Goal: Contribute content

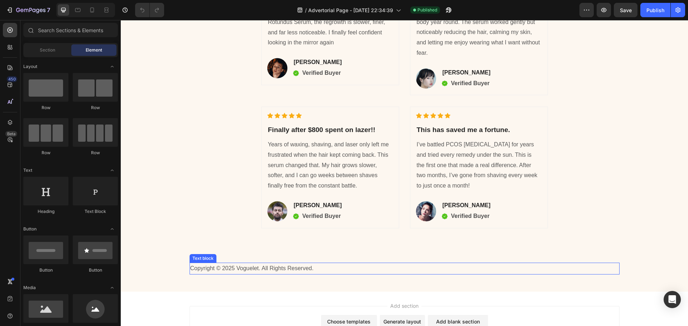
scroll to position [3292, 0]
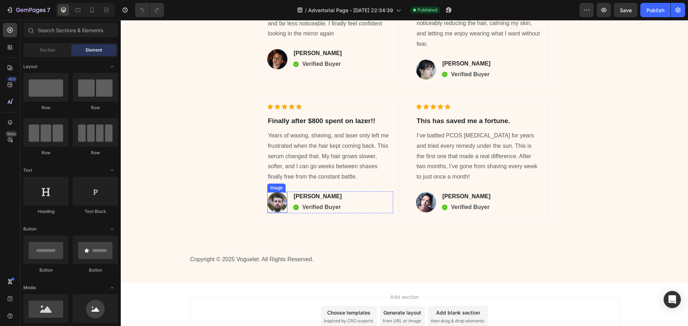
click at [273, 192] on img at bounding box center [277, 202] width 20 height 20
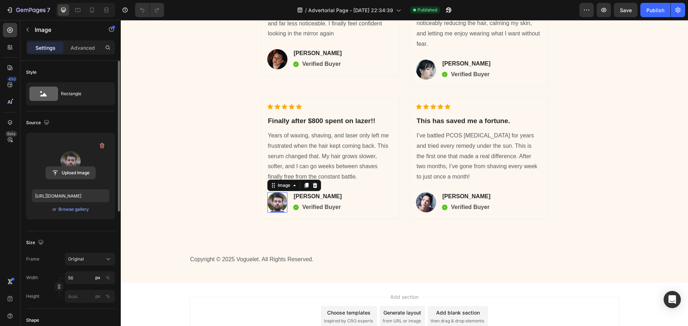
click at [71, 173] on input "file" at bounding box center [70, 173] width 49 height 12
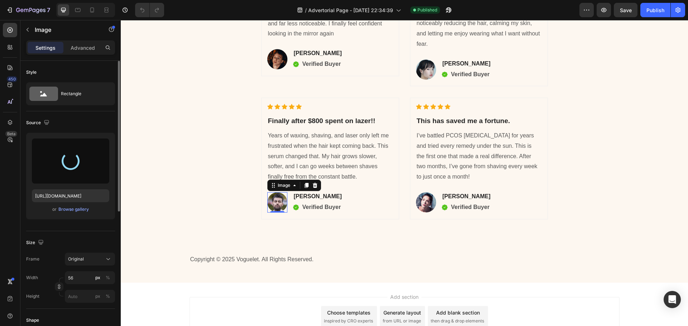
type input "[URL][DOMAIN_NAME]"
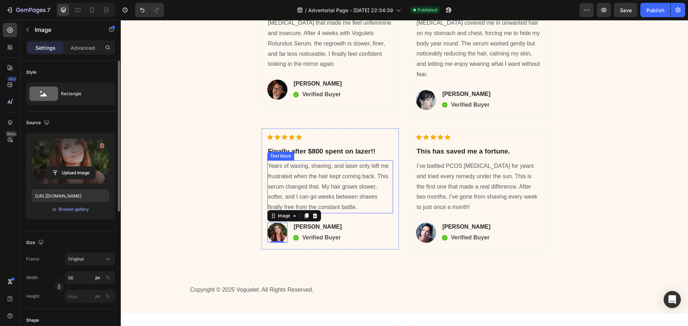
scroll to position [3256, 0]
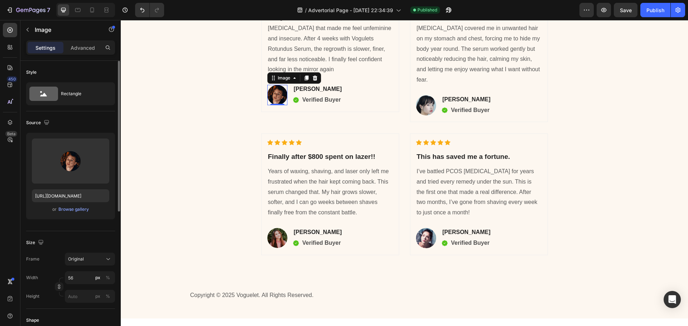
click at [274, 86] on img at bounding box center [277, 95] width 20 height 20
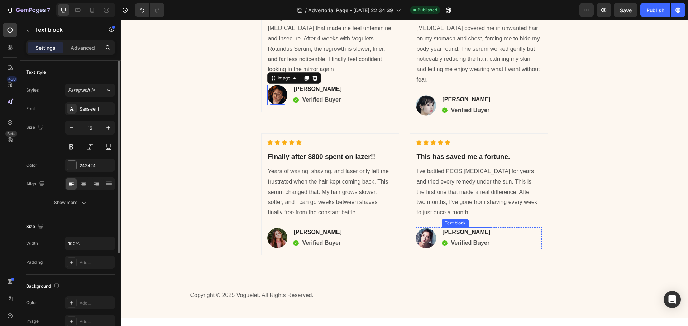
click at [473, 228] on p "[PERSON_NAME]" at bounding box center [466, 232] width 48 height 9
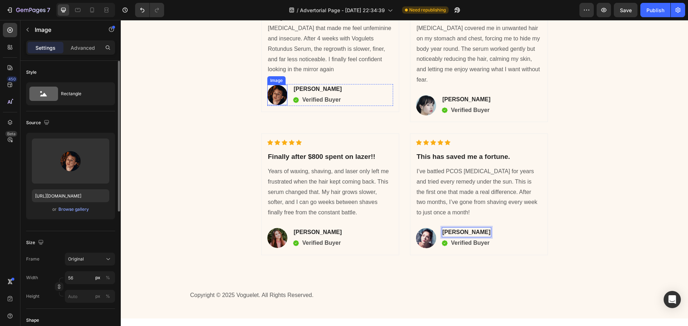
click at [274, 87] on img at bounding box center [277, 95] width 20 height 20
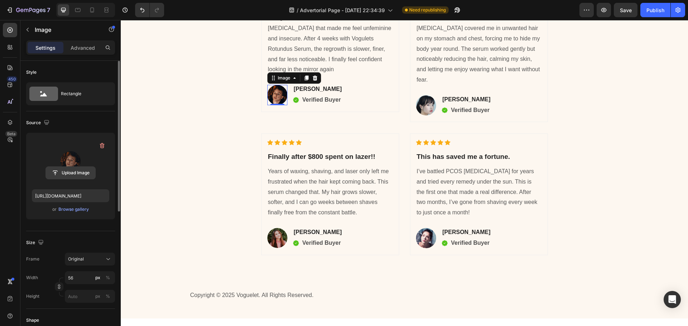
click at [73, 173] on input "file" at bounding box center [70, 173] width 49 height 12
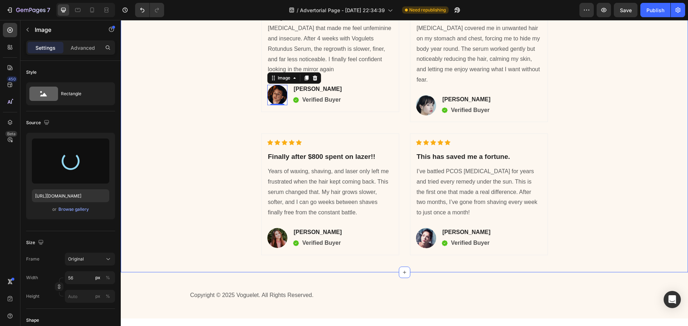
type input "[URL][DOMAIN_NAME]"
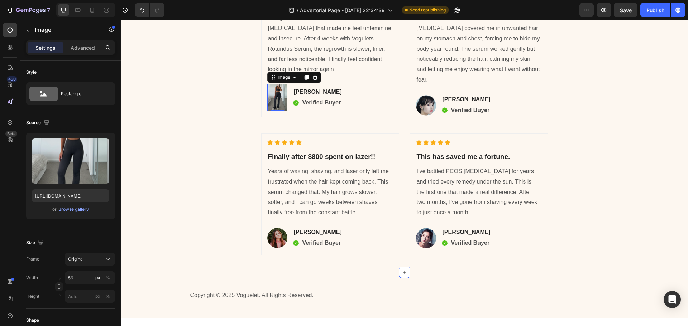
click at [211, 124] on div "Icon Icon Icon Icon Icon Icon List Hoz I could not believe my eyes... Heading L…" at bounding box center [404, 126] width 556 height 292
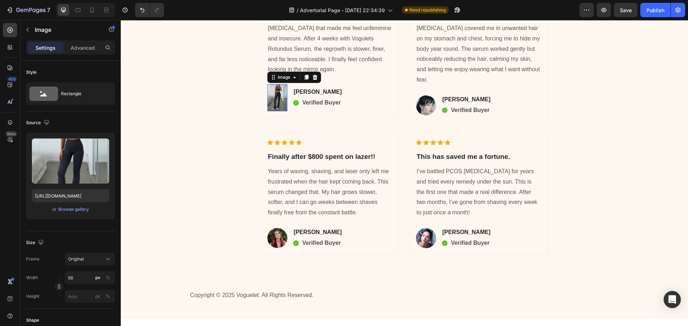
click at [271, 87] on img at bounding box center [277, 97] width 20 height 27
click at [287, 74] on div "Image" at bounding box center [283, 77] width 15 height 6
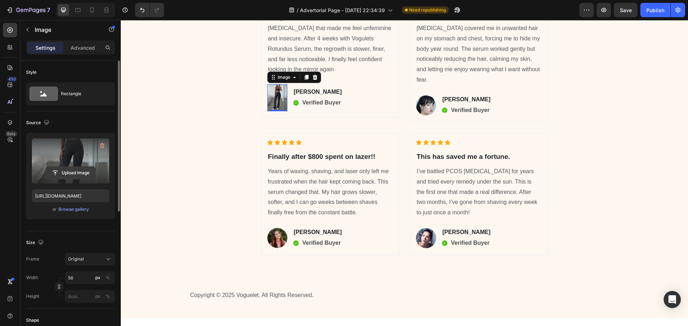
click at [80, 169] on input "file" at bounding box center [70, 173] width 49 height 12
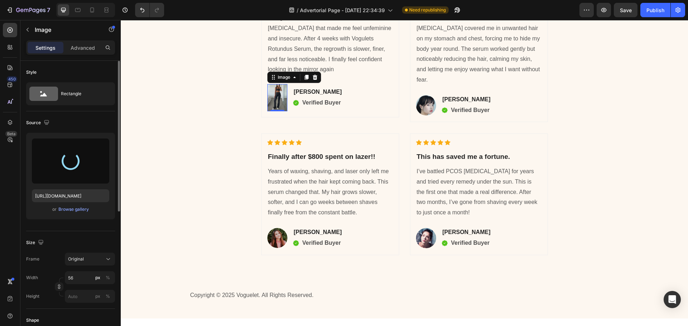
type input "[URL][DOMAIN_NAME]"
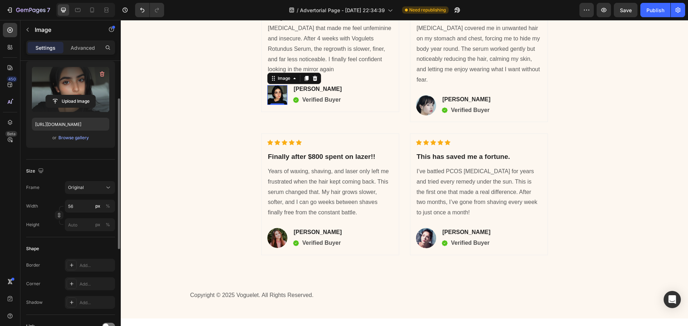
scroll to position [143, 0]
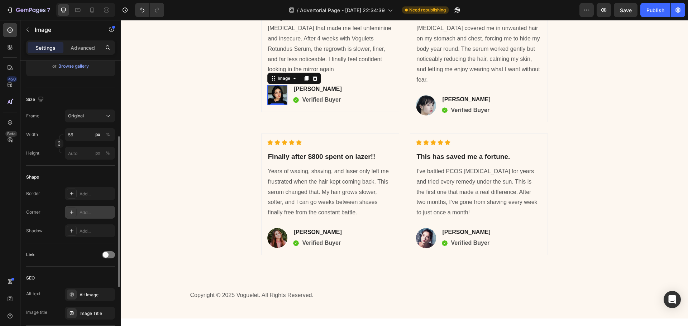
click at [88, 214] on div "Add..." at bounding box center [97, 213] width 34 height 6
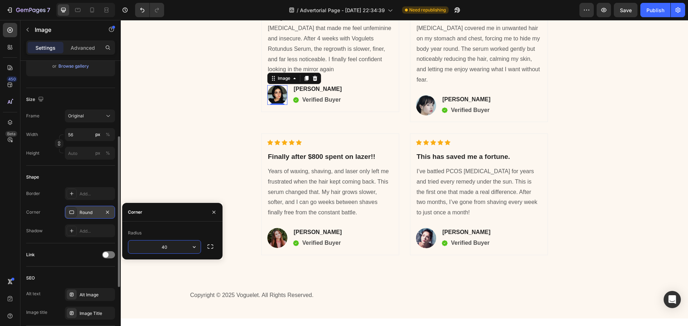
type input "4"
type input "50"
click at [167, 115] on div "Icon Icon Icon Icon Icon Icon List Hoz I could not believe my eyes... Heading L…" at bounding box center [404, 126] width 556 height 292
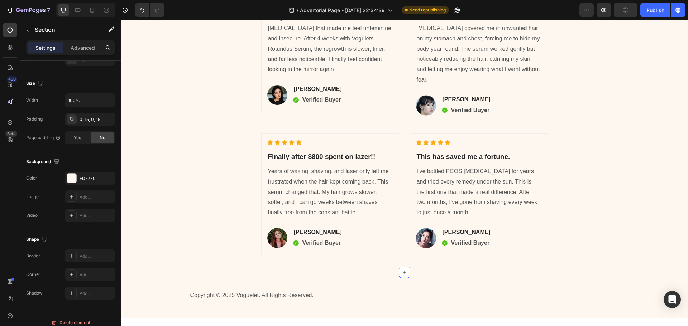
scroll to position [0, 0]
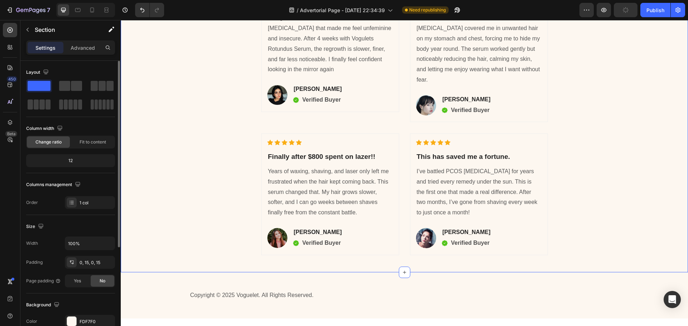
click at [171, 115] on div "Icon Icon Icon Icon Icon Icon List Hoz I could not believe my eyes... Heading L…" at bounding box center [404, 126] width 556 height 292
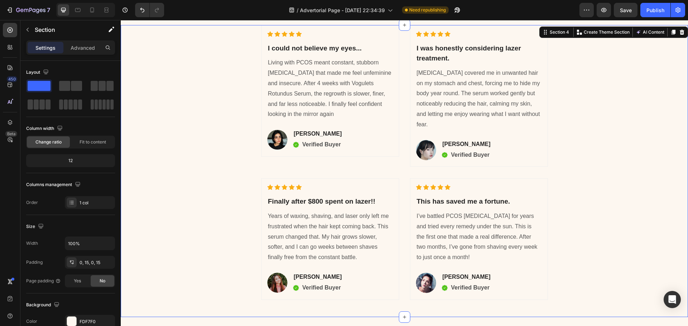
scroll to position [3145, 0]
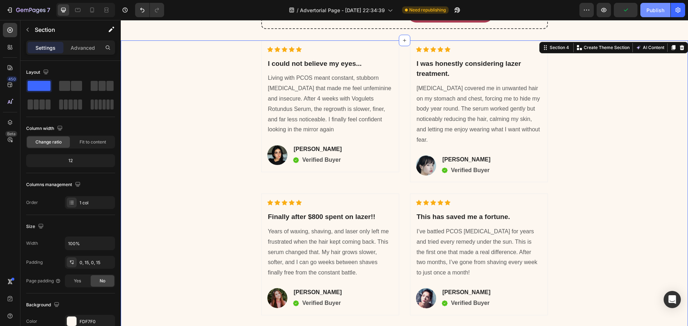
click at [655, 13] on div "Publish" at bounding box center [655, 10] width 18 height 8
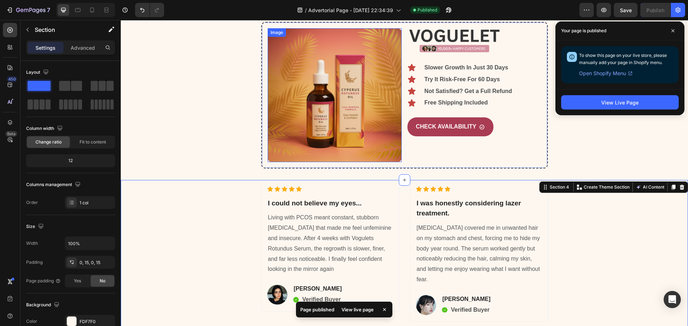
scroll to position [1476, 0]
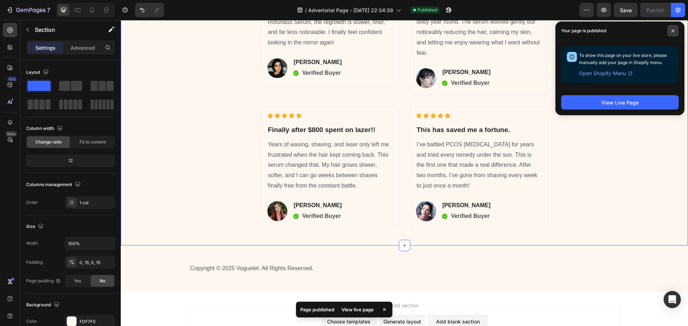
click at [674, 31] on icon at bounding box center [673, 31] width 4 height 4
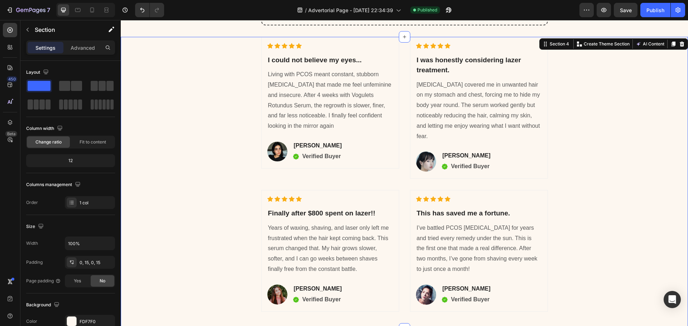
scroll to position [1369, 0]
